Goal: Information Seeking & Learning: Learn about a topic

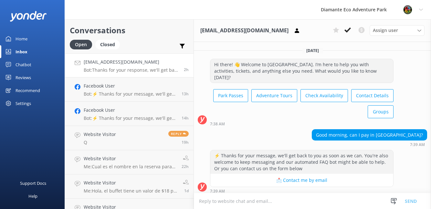
scroll to position [48, 0]
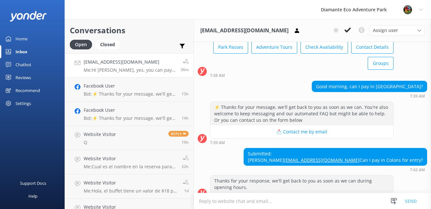
click at [123, 69] on p "Me: Hi [PERSON_NAME], yes, you can pay in colones" at bounding box center [130, 70] width 92 height 6
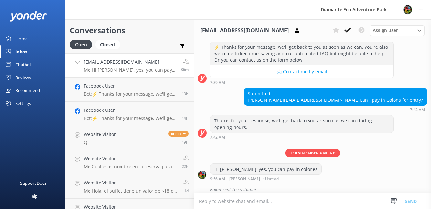
scroll to position [120, 0]
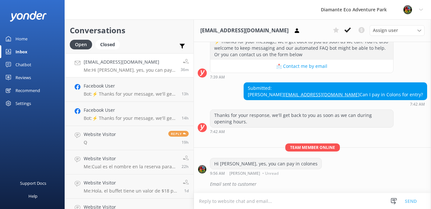
click at [15, 52] on link "Inbox" at bounding box center [32, 51] width 65 height 13
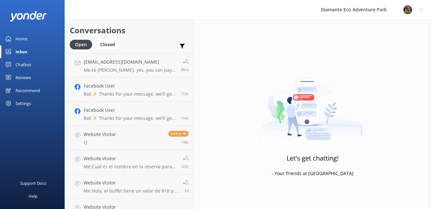
click at [23, 36] on div "Home" at bounding box center [22, 38] width 12 height 13
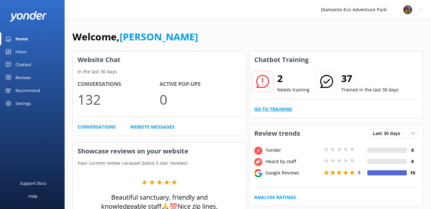
click at [275, 109] on link "Go to Training" at bounding box center [273, 109] width 38 height 7
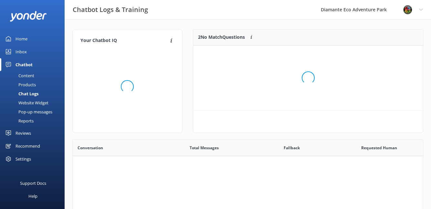
scroll to position [49, 230]
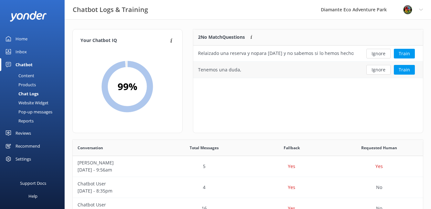
click at [221, 68] on div "Tenemos una duda," at bounding box center [219, 69] width 43 height 7
click at [225, 71] on div "Tenemos una duda," at bounding box center [219, 69] width 43 height 7
click at [244, 68] on div "Tenemos una duda," at bounding box center [275, 70] width 165 height 16
click at [241, 70] on div "Tenemos una duda," at bounding box center [275, 70] width 165 height 16
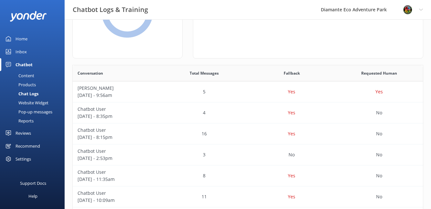
scroll to position [74, 0]
click at [167, 96] on div "5" at bounding box center [204, 92] width 88 height 21
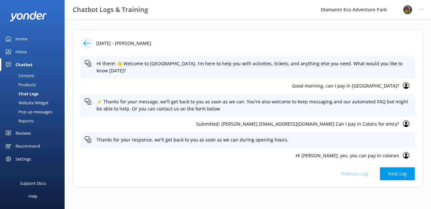
click at [25, 40] on div "Home" at bounding box center [22, 38] width 12 height 13
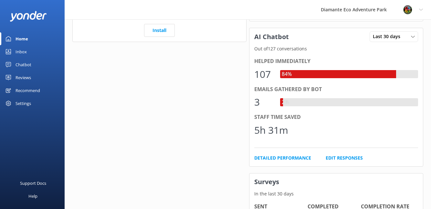
scroll to position [270, 0]
